Goal: Task Accomplishment & Management: Complete application form

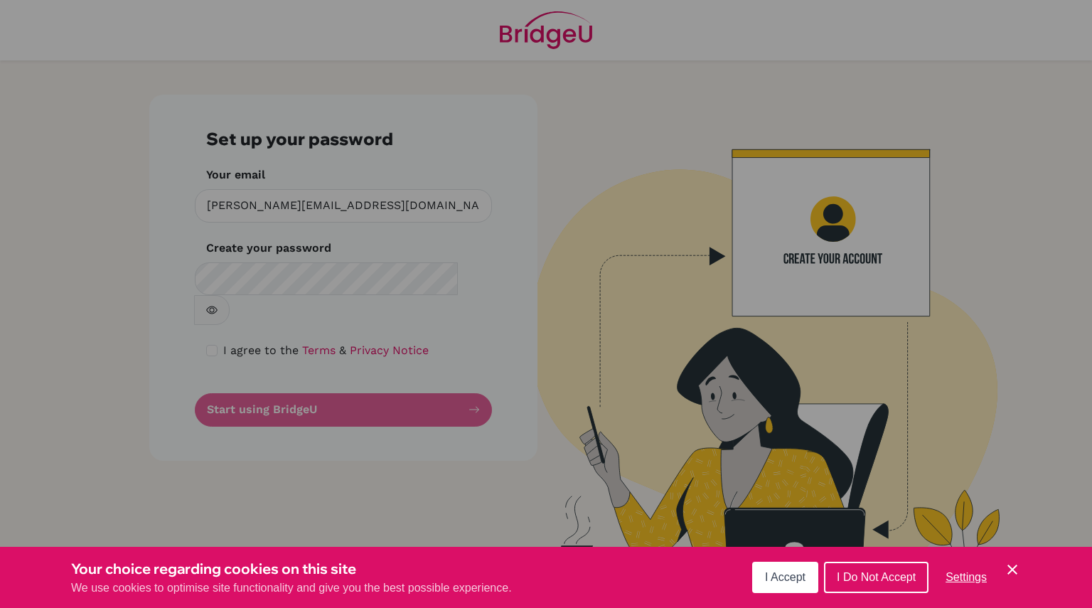
click at [783, 581] on span "I Accept" at bounding box center [785, 577] width 41 height 12
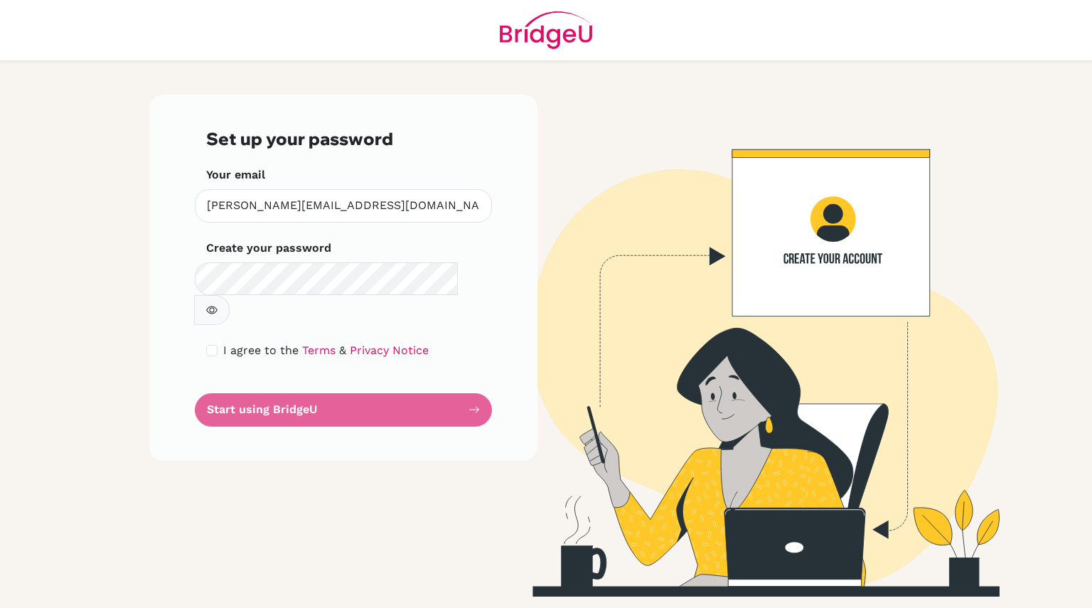
click at [218, 304] on icon "button" at bounding box center [211, 309] width 11 height 11
click at [492, 223] on div "Set up your password Your email [PERSON_NAME][EMAIL_ADDRESS][DOMAIN_NAME] Inval…" at bounding box center [343, 277] width 388 height 365
click at [218, 342] on div "I agree to the Terms & Privacy Notice" at bounding box center [343, 350] width 274 height 17
click at [208, 345] on input "checkbox" at bounding box center [211, 350] width 11 height 11
checkbox input "true"
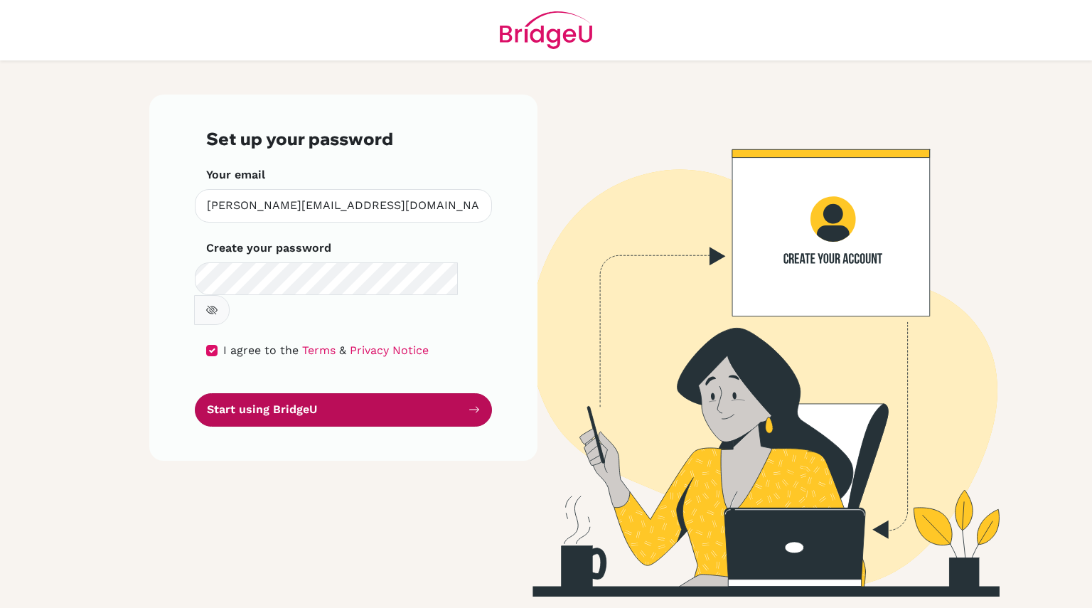
click at [314, 393] on button "Start using BridgeU" at bounding box center [343, 409] width 297 height 33
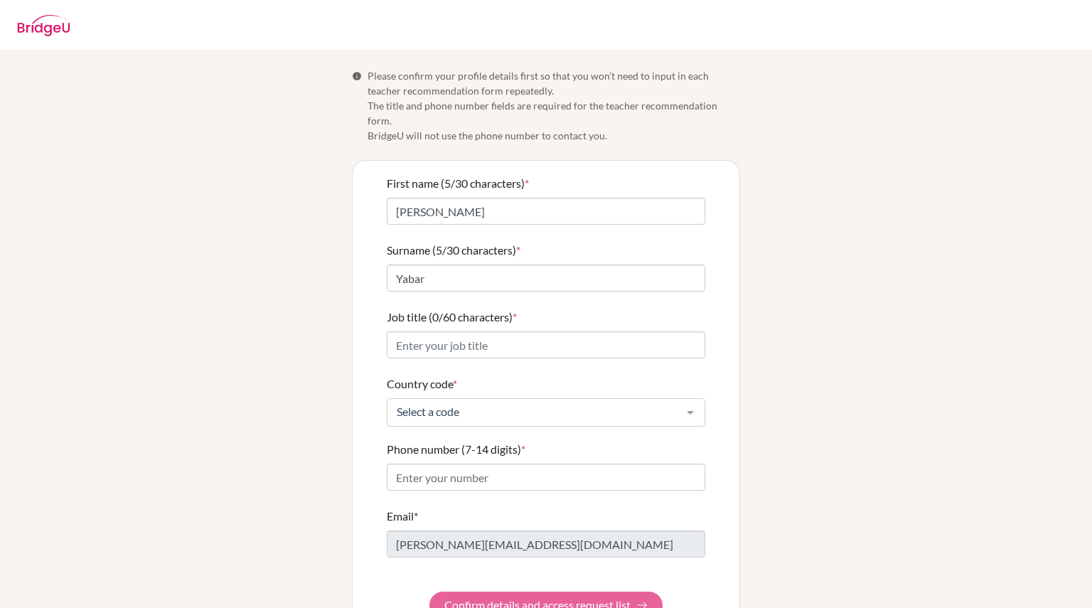
scroll to position [26, 0]
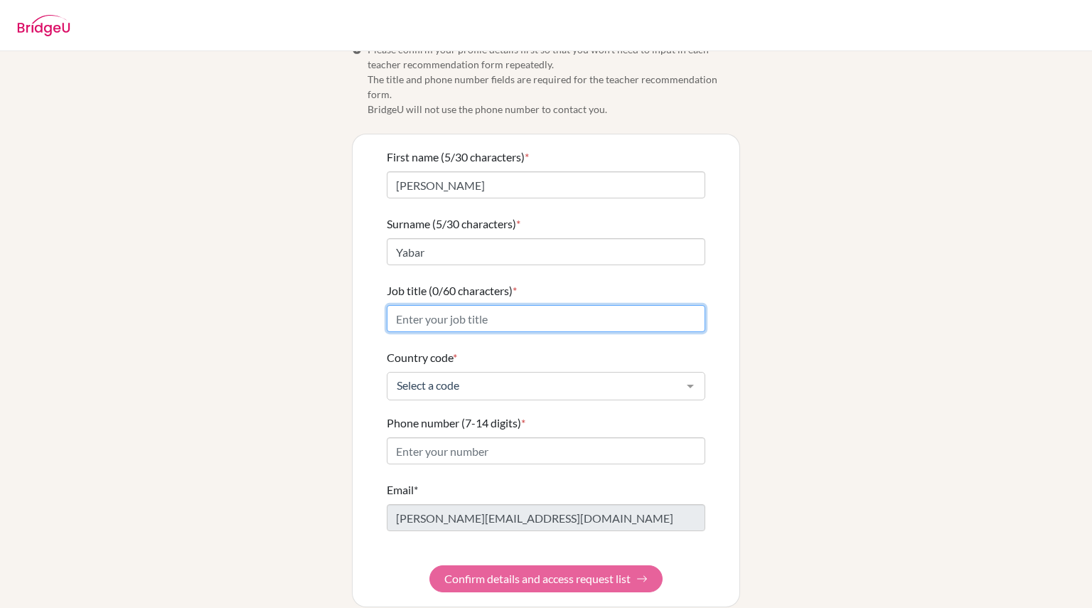
click at [428, 305] on input "Job title (0/60 characters) *" at bounding box center [546, 318] width 319 height 27
type input "Health & PE Teacher, Volleyball Coach"
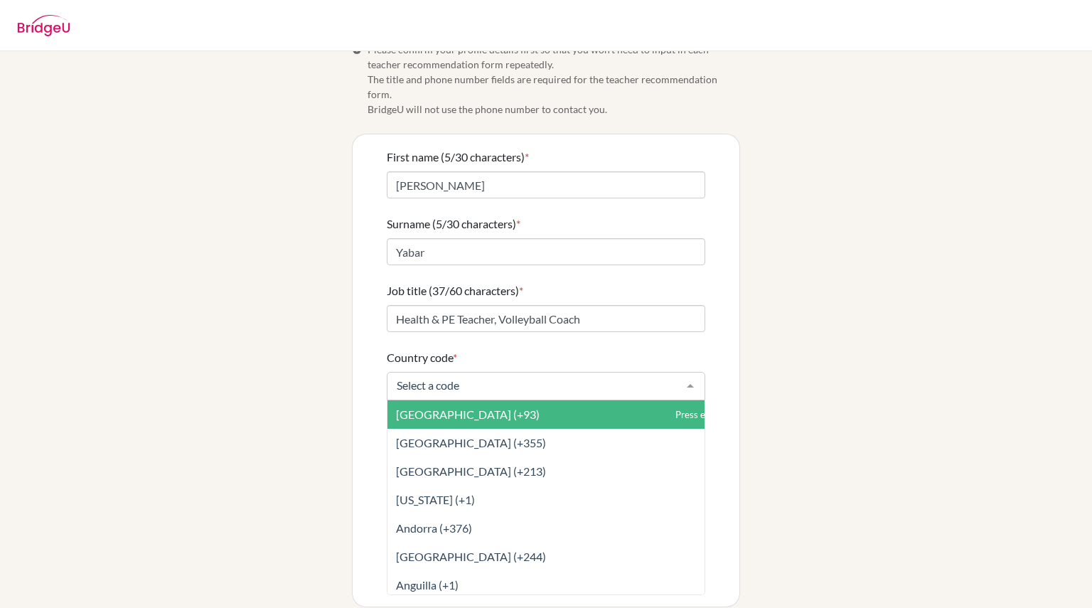
click at [684, 373] on div at bounding box center [690, 386] width 28 height 27
type input "c"
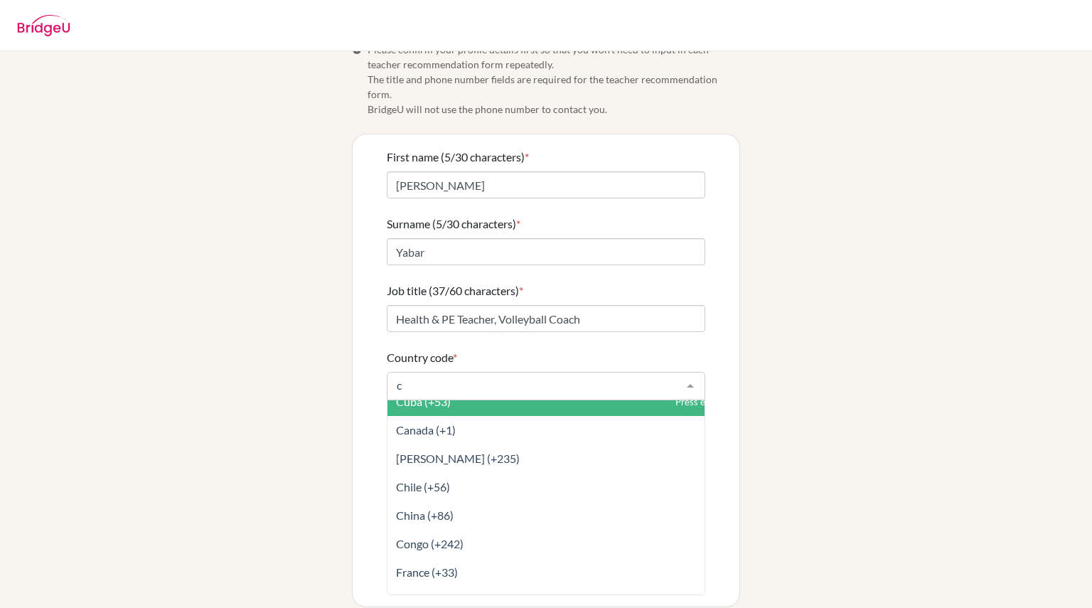
scroll to position [0, 0]
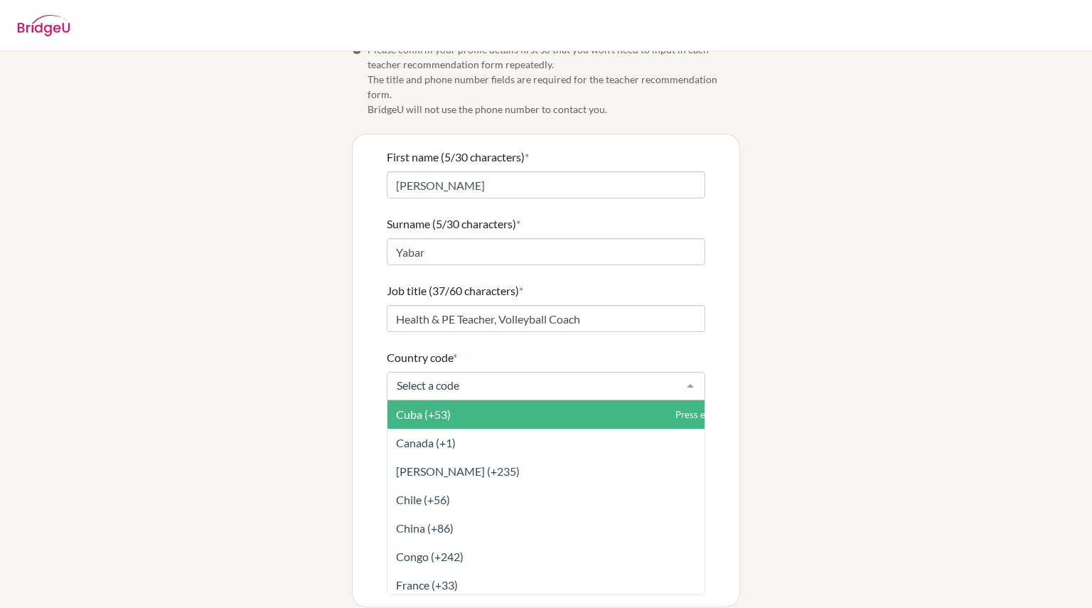
click at [744, 356] on div "Info Please confirm your profile details first so that you won’t need to input …" at bounding box center [546, 324] width 811 height 565
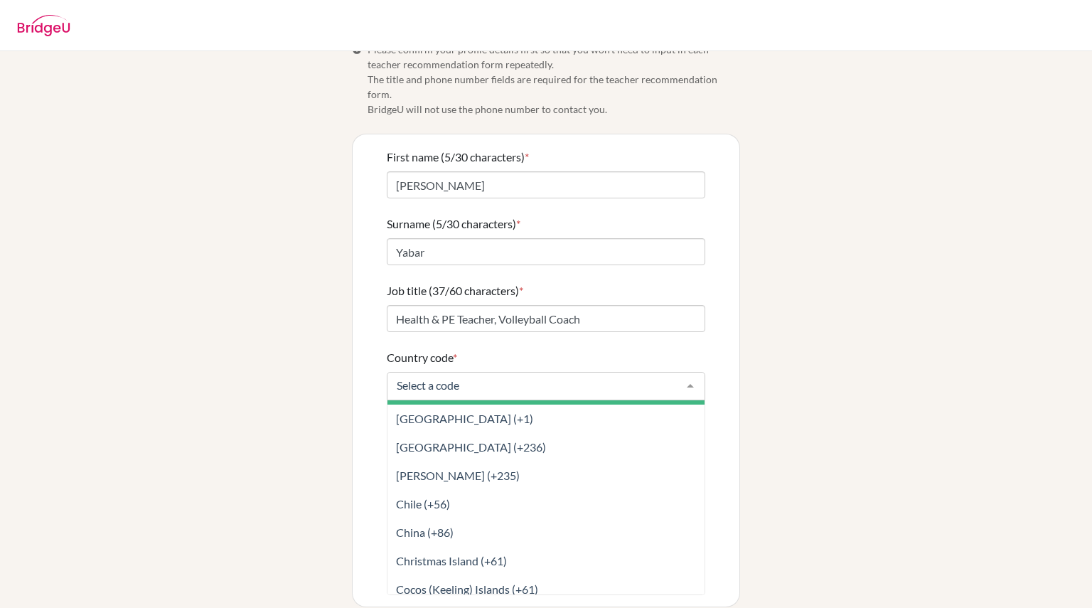
scroll to position [1274, 0]
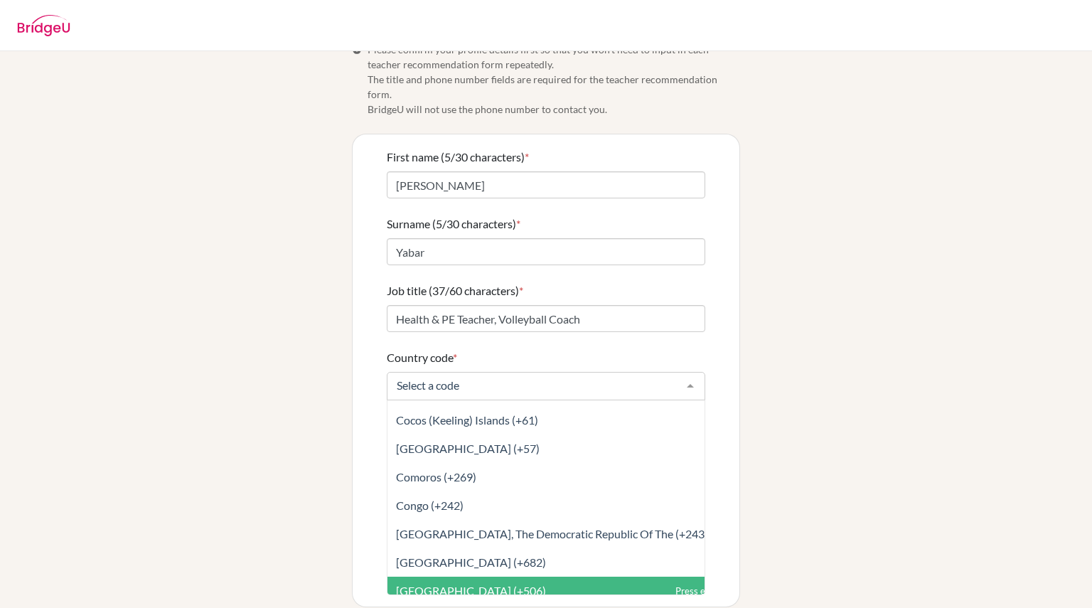
click at [508, 577] on span "[GEOGRAPHIC_DATA] (+506)" at bounding box center [578, 591] width 380 height 28
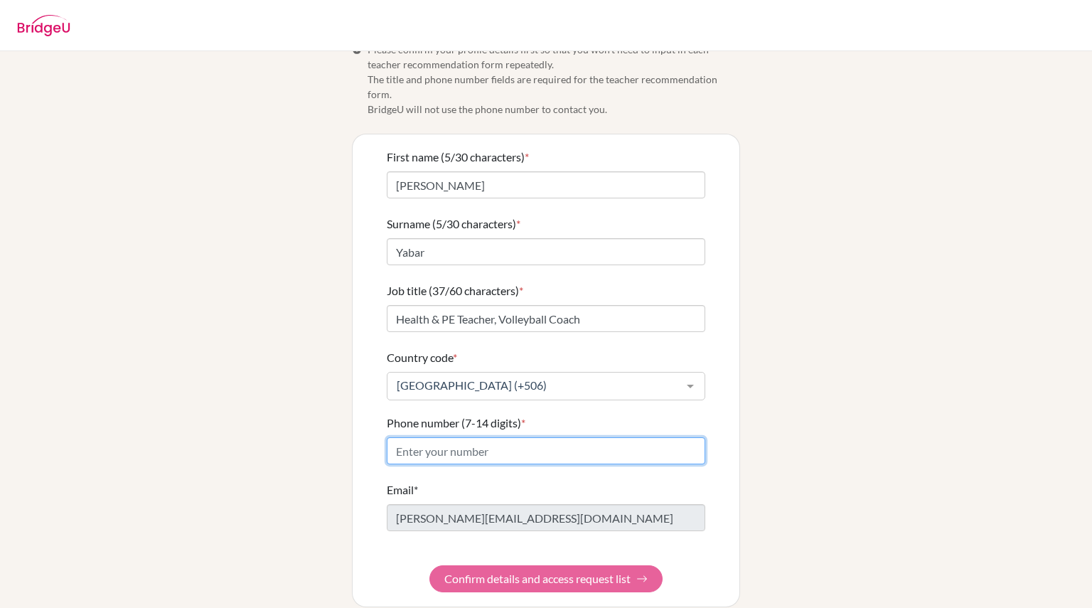
click at [481, 437] on input "Phone number (7-14 digits) *" at bounding box center [546, 450] width 319 height 27
type input "8685-6140"
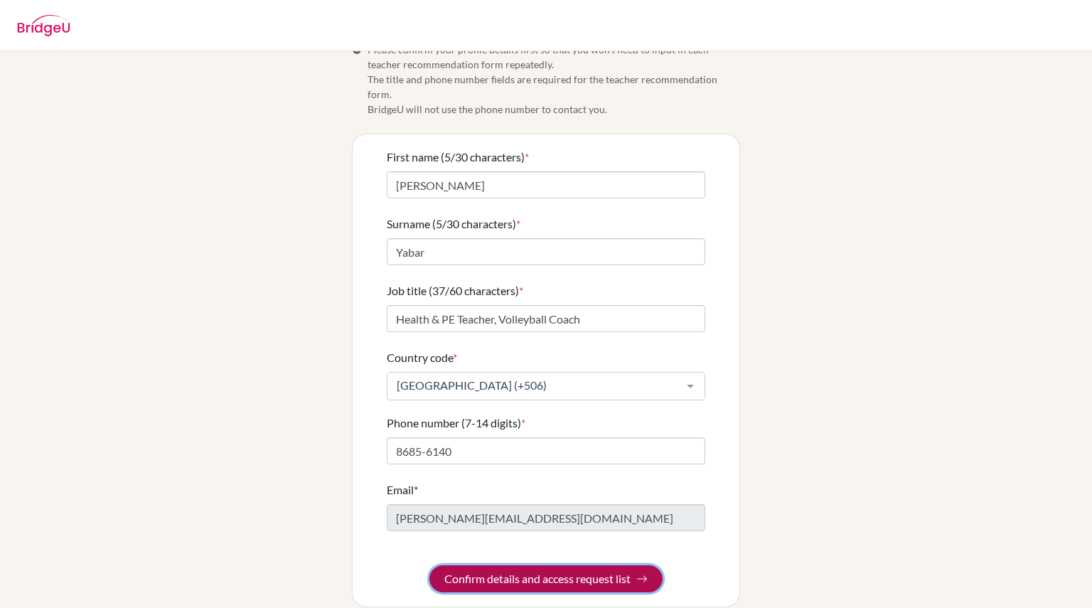
click at [506, 567] on button "Confirm details and access request list" at bounding box center [545, 578] width 233 height 27
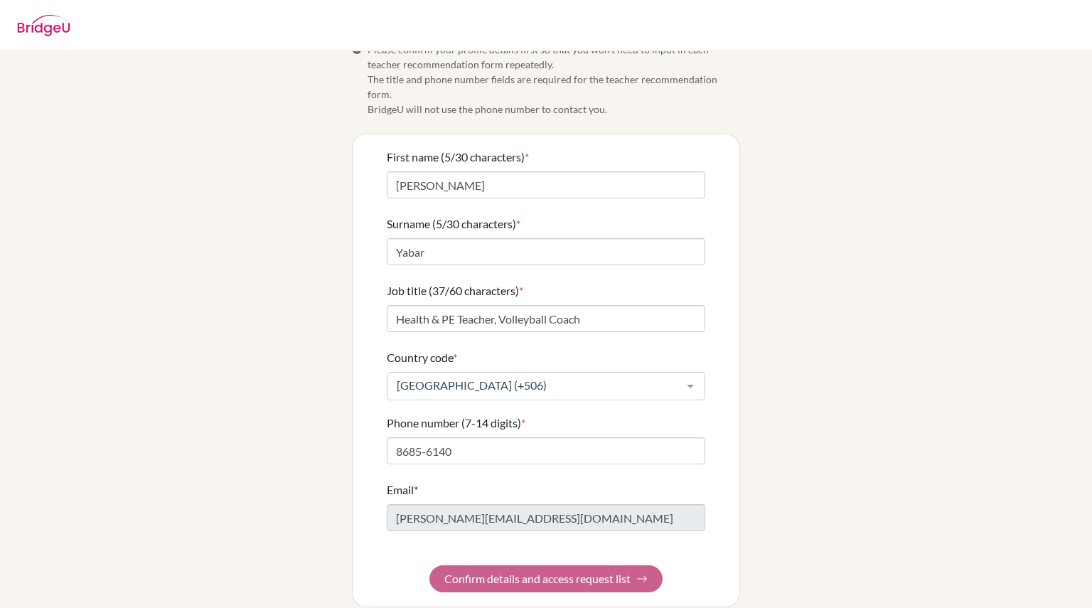
scroll to position [0, 0]
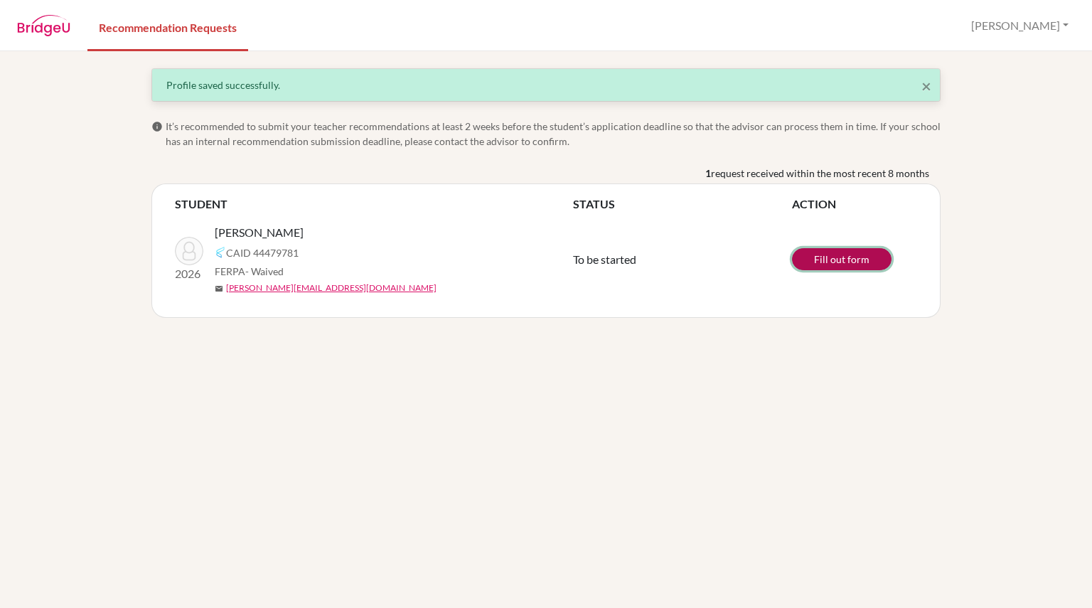
click at [836, 257] on link "Fill out form" at bounding box center [842, 259] width 100 height 22
